Goal: Task Accomplishment & Management: Manage account settings

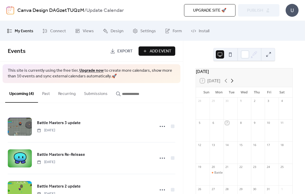
click at [232, 82] on icon at bounding box center [232, 81] width 6 height 6
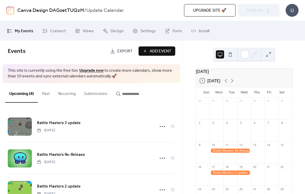
click at [235, 80] on div "7 [DATE]" at bounding box center [244, 81] width 96 height 12
click at [234, 84] on icon at bounding box center [232, 81] width 6 height 6
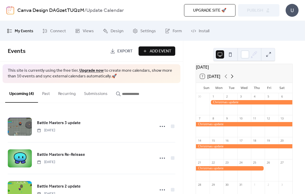
scroll to position [4, 0]
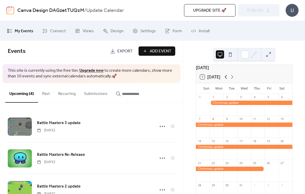
click at [226, 80] on icon at bounding box center [226, 77] width 6 height 6
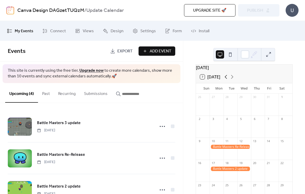
click at [225, 80] on icon at bounding box center [226, 77] width 6 height 6
click at [235, 78] on icon at bounding box center [232, 77] width 6 height 6
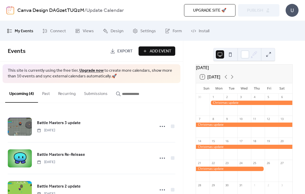
click at [205, 80] on button "7 [DATE]" at bounding box center [210, 76] width 24 height 7
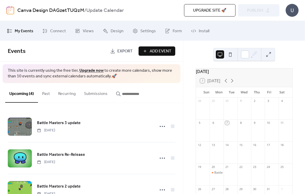
scroll to position [0, 0]
click at [292, 9] on div "U" at bounding box center [291, 10] width 13 height 13
click at [288, 22] on span "Account" at bounding box center [281, 23] width 15 height 6
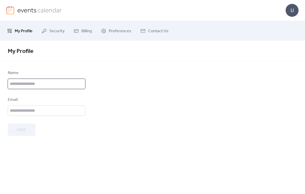
click at [10, 83] on input "text" at bounding box center [46, 84] width 77 height 10
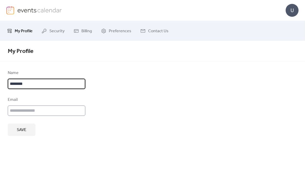
type input "********"
click at [25, 109] on input "email" at bounding box center [46, 111] width 77 height 10
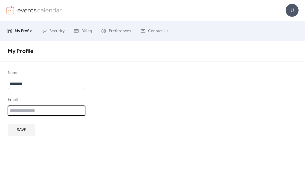
type input "*"
type input "**********"
click at [201, 142] on div "**********" at bounding box center [152, 117] width 305 height 153
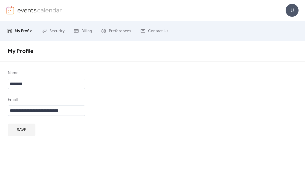
click at [22, 136] on button "Save" at bounding box center [22, 130] width 28 height 12
click at [294, 11] on div "U" at bounding box center [291, 10] width 13 height 13
click at [266, 71] on form "**********" at bounding box center [152, 103] width 289 height 66
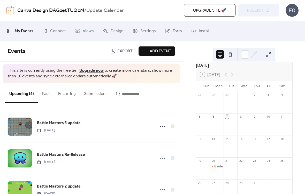
scroll to position [3, 0]
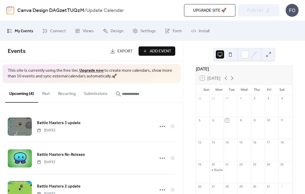
click at [249, 53] on div at bounding box center [249, 54] width 17 height 12
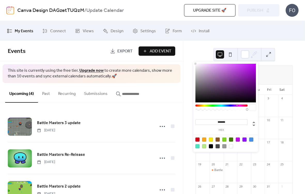
click at [237, 106] on div at bounding box center [237, 106] width 2 height 2
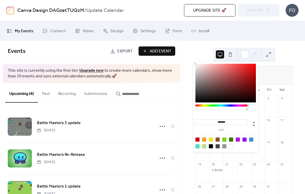
click at [303, 91] on div "[DATE] 7 [DATE] Sun Mon Tue Wed Thu Fri Sat 28 29 30 1 2 3 4 5 6 7 8 9 10 11 12…" at bounding box center [244, 117] width 122 height 153
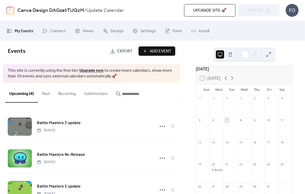
click at [299, 106] on div "[DATE] 7 [DATE] Sun Mon Tue Wed Thu Fri Sat 28 29 30 1 2 3 4 5 6 7 8 9 10 11 12…" at bounding box center [244, 117] width 122 height 153
click at [247, 57] on div at bounding box center [245, 54] width 8 height 8
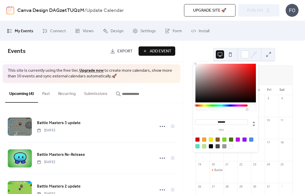
click at [224, 104] on div "******* hex" at bounding box center [225, 107] width 65 height 91
click at [249, 139] on div at bounding box center [251, 140] width 4 height 4
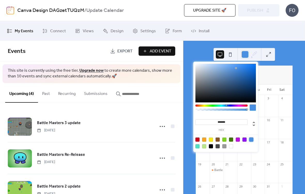
click at [236, 142] on div at bounding box center [226, 143] width 66 height 16
click at [237, 140] on div at bounding box center [237, 140] width 4 height 4
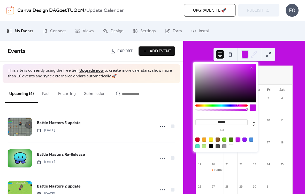
click at [245, 139] on div at bounding box center [244, 140] width 4 height 4
type input "*******"
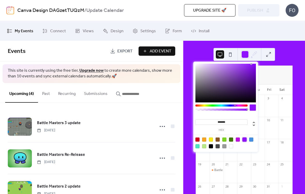
click at [290, 57] on div "[DATE] 7 [DATE] Sun Mon Tue Wed Thu Fri Sat 28 29 30 1 2 3 4 5 6 7 8 9 10 11 12…" at bounding box center [244, 117] width 122 height 153
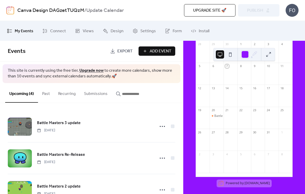
scroll to position [54, 0]
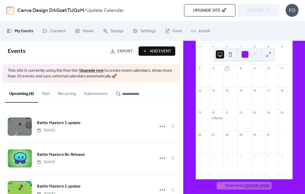
click at [264, 188] on link "[DOMAIN_NAME]" at bounding box center [256, 186] width 25 height 4
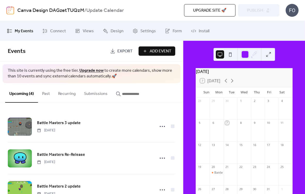
scroll to position [0, 0]
click at [97, 11] on b "Update Calendar" at bounding box center [104, 11] width 37 height 10
click at [101, 15] on b "Update Calendar" at bounding box center [104, 11] width 37 height 10
click at [120, 50] on span "Export" at bounding box center [124, 51] width 15 height 6
click at [52, 32] on span "Connect" at bounding box center [58, 31] width 16 height 8
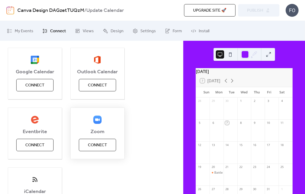
scroll to position [35, 0]
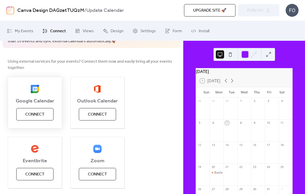
click at [28, 117] on span "Connect" at bounding box center [34, 115] width 19 height 6
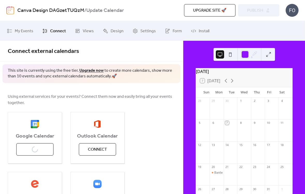
scroll to position [0, 0]
click at [153, 33] on span "Settings" at bounding box center [147, 31] width 15 height 8
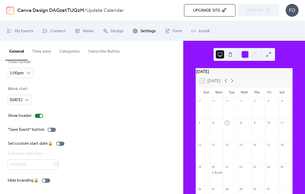
scroll to position [41, 0]
click at [53, 128] on div at bounding box center [51, 130] width 8 height 4
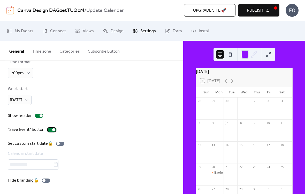
click at [53, 128] on div at bounding box center [53, 129] width 3 height 3
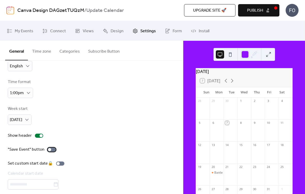
scroll to position [11, 0]
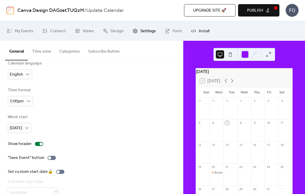
click at [201, 35] on span "Install" at bounding box center [204, 31] width 11 height 8
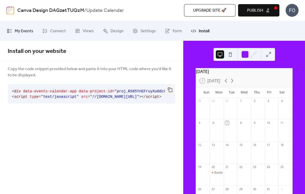
click at [19, 31] on span "My Events" at bounding box center [24, 31] width 19 height 8
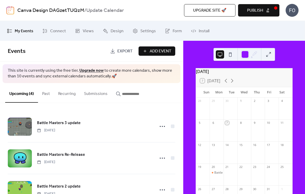
click at [256, 11] on span "Publish" at bounding box center [255, 10] width 16 height 6
click at [294, 9] on div "FO" at bounding box center [291, 10] width 13 height 13
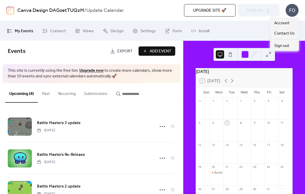
click at [232, 34] on ul "My Events Connect Views Design Settings Form Install" at bounding box center [152, 31] width 298 height 16
click at [292, 10] on div "FO" at bounding box center [291, 10] width 13 height 13
click at [286, 23] on span "Account" at bounding box center [281, 23] width 15 height 6
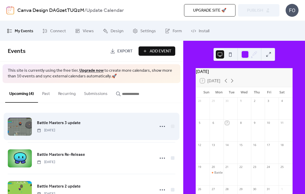
click at [115, 113] on div "Battle Masters 3 update Monday, October 20, 2025" at bounding box center [91, 126] width 167 height 31
click at [110, 126] on div "Battle Masters 3 update Monday, October 20, 2025" at bounding box center [94, 126] width 115 height 13
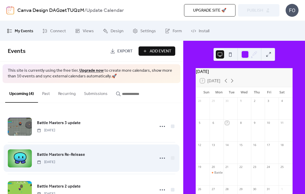
click at [102, 154] on div "Battle Masters Re-Release Monday, November 10, 2025" at bounding box center [94, 158] width 115 height 13
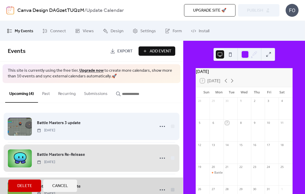
click at [131, 137] on span "Battle Masters 3 update Monday, October 20, 2025" at bounding box center [91, 126] width 167 height 31
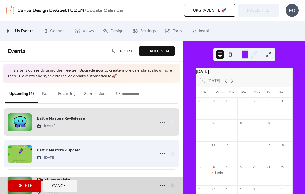
click at [133, 150] on span "Battle Masters 2 update Monday, November 17, 2025" at bounding box center [91, 153] width 167 height 31
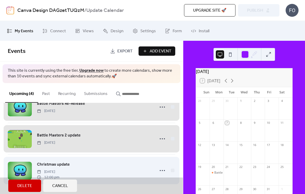
scroll to position [52, 0]
click at [114, 159] on span "Christmas update Monday, December 1, 2025 12:00 pm" at bounding box center [91, 170] width 167 height 31
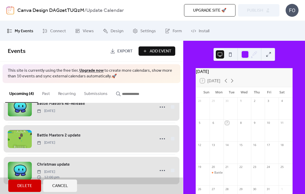
click at [295, 63] on div "[DATE] 7 [DATE] Sun Mon Tue Wed Thu Fri Sat 28 29 30 1 2 3 4 5 6 7 8 9 10 11 12…" at bounding box center [244, 117] width 122 height 153
click at [303, 86] on div "[DATE] 7 [DATE] Sun Mon Tue Wed Thu Fri Sat 28 29 30 1 2 3 4 5 6 7 8 9 10 11 12…" at bounding box center [244, 117] width 122 height 153
click at [134, 158] on span "Christmas update Monday, December 1, 2025 12:00 pm" at bounding box center [91, 170] width 167 height 31
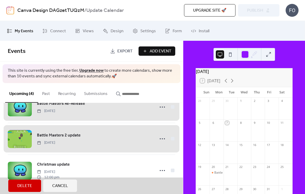
click at [67, 186] on span "Cancel" at bounding box center [60, 186] width 16 height 6
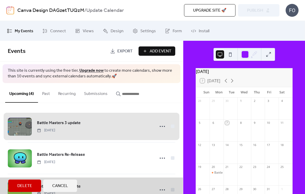
scroll to position [0, 0]
click at [48, 184] on button "Cancel" at bounding box center [60, 186] width 34 height 12
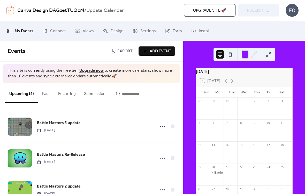
click at [66, 10] on link "Canva Design DAGzetTUQzM" at bounding box center [50, 11] width 67 height 10
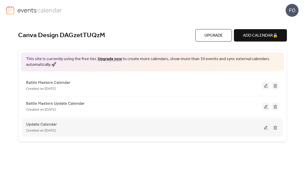
click at [196, 136] on div "Update Calendar Created on 6-Oct-2025" at bounding box center [152, 127] width 252 height 21
click at [129, 120] on div "Update Calendar Created on 6-Oct-2025" at bounding box center [152, 127] width 252 height 21
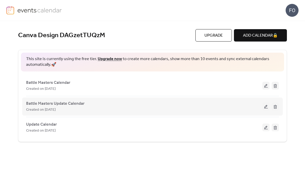
click at [139, 110] on div "Created on 7-Oct-2025" at bounding box center [144, 110] width 236 height 6
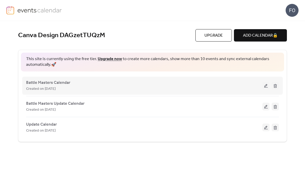
click at [264, 84] on button at bounding box center [265, 86] width 7 height 8
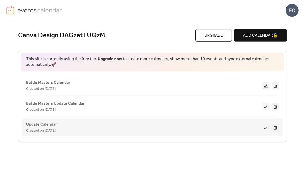
click at [183, 124] on div "Update Calendar Created on 6-Oct-2025" at bounding box center [144, 127] width 236 height 12
click at [265, 126] on button at bounding box center [265, 128] width 7 height 8
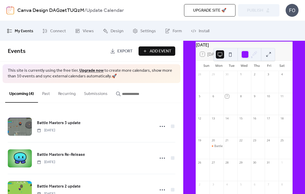
click at [301, 146] on div "[DATE] 7 [DATE] Sun Mon Tue Wed Thu Fri Sat 28 29 30 1 2 3 4 5 6 7 8 9 10 11 12…" at bounding box center [244, 117] width 122 height 153
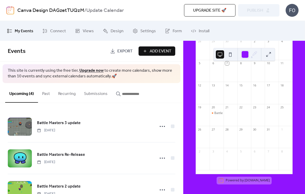
click at [261, 14] on div "Upgrade site 🚀 Preview Publish" at bounding box center [217, 10] width 124 height 12
click at [74, 13] on link "Canva Design DAGzetTUQzM" at bounding box center [50, 11] width 67 height 10
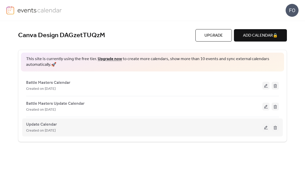
click at [221, 133] on div "Created on 6-Oct-2025" at bounding box center [144, 131] width 236 height 6
click at [228, 132] on div "Created on 6-Oct-2025" at bounding box center [144, 131] width 236 height 6
click at [264, 127] on button at bounding box center [265, 128] width 7 height 8
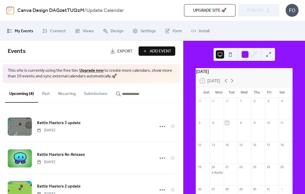
click at [75, 7] on link "Canva Design DAGzetTUQzM" at bounding box center [50, 11] width 67 height 10
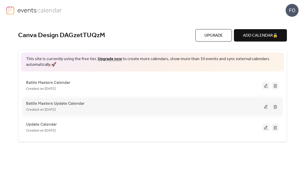
click at [276, 106] on button at bounding box center [274, 107] width 7 height 8
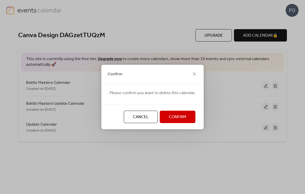
click at [183, 116] on span "Confirm" at bounding box center [178, 117] width 18 height 6
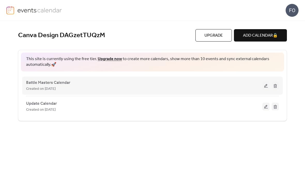
click at [277, 84] on button at bounding box center [274, 86] width 7 height 8
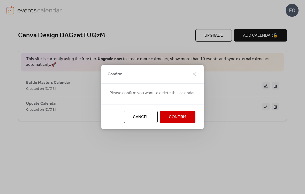
click at [180, 120] on span "Confirm" at bounding box center [178, 117] width 18 height 6
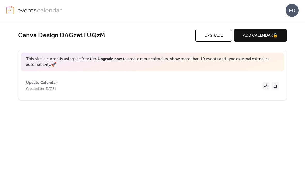
click at [172, 98] on div "This site is currently using the free tier. Upgrade now to create more calendar…" at bounding box center [152, 75] width 268 height 50
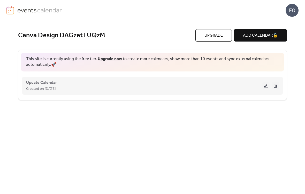
click at [264, 85] on button at bounding box center [265, 86] width 7 height 8
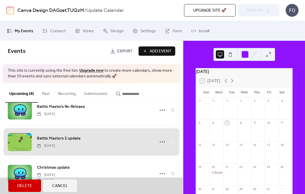
scroll to position [50, 0]
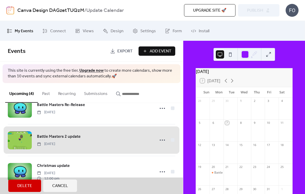
click at [72, 192] on button "Cancel" at bounding box center [60, 186] width 34 height 12
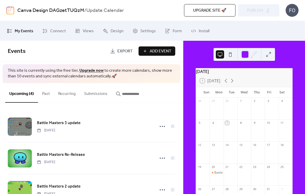
scroll to position [0, 0]
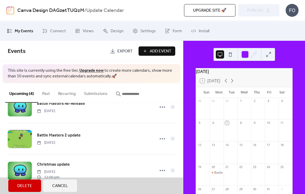
click at [73, 187] on button "Cancel" at bounding box center [60, 186] width 34 height 12
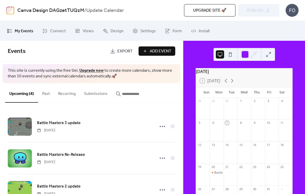
click at [260, 81] on div "7 [DATE]" at bounding box center [244, 81] width 96 height 12
click at [273, 115] on div at bounding box center [271, 111] width 14 height 13
click at [263, 69] on div "[DATE]" at bounding box center [244, 71] width 96 height 6
click at [249, 56] on div at bounding box center [249, 54] width 17 height 12
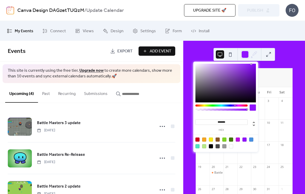
click at [244, 141] on div at bounding box center [244, 140] width 4 height 4
click at [293, 80] on div "[DATE] 7 [DATE] Sun Mon Tue Wed Thu Fri Sat 28 29 30 1 2 3 4 5 6 7 8 9 10 11 12…" at bounding box center [243, 156] width 105 height 177
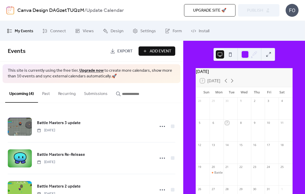
click at [108, 10] on b "Update Calendar" at bounding box center [104, 11] width 37 height 10
click at [17, 31] on span "My Events" at bounding box center [24, 31] width 19 height 8
click at [223, 53] on button at bounding box center [220, 54] width 8 height 8
click at [229, 54] on button at bounding box center [230, 54] width 8 height 8
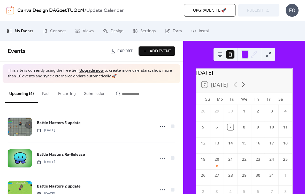
click at [222, 59] on div at bounding box center [225, 54] width 19 height 12
click at [221, 52] on button at bounding box center [220, 54] width 8 height 8
